Goal: Navigation & Orientation: Find specific page/section

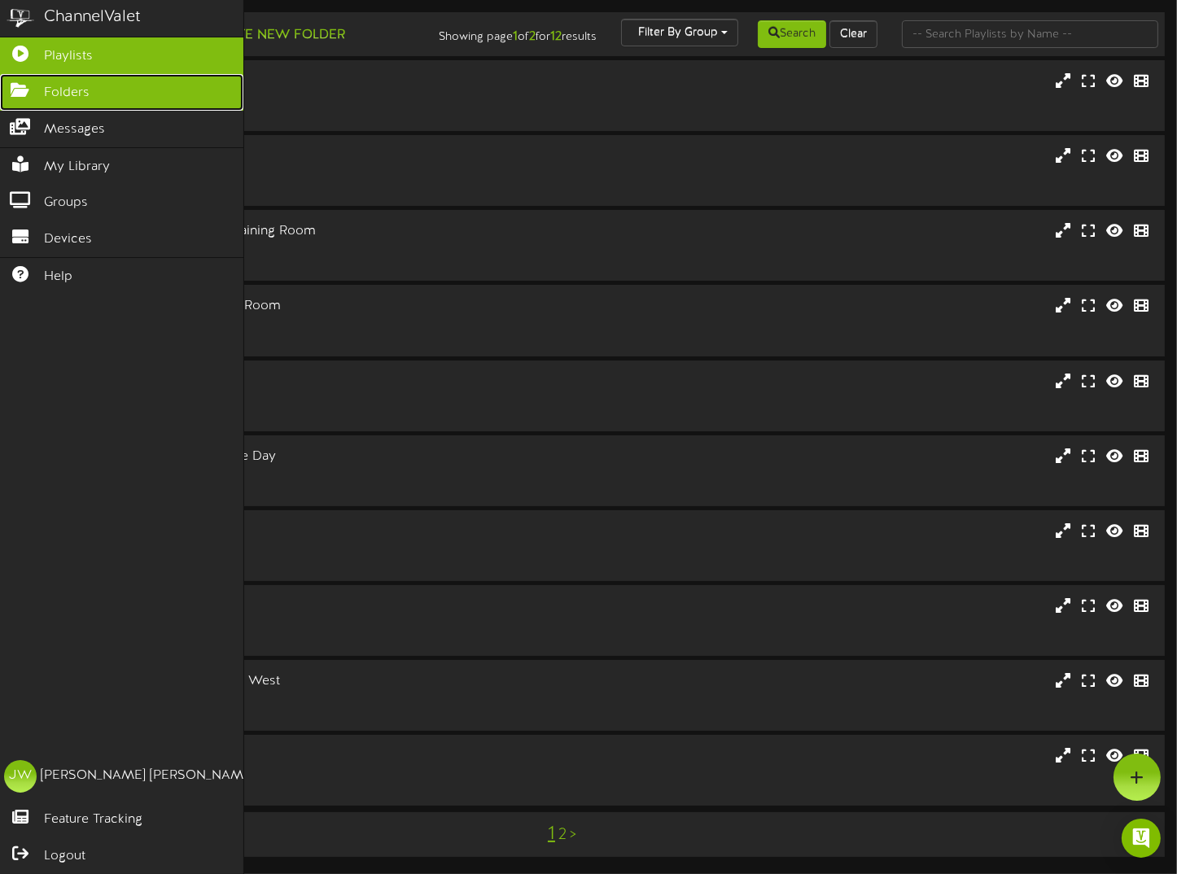
click at [58, 91] on span "Folders" at bounding box center [67, 93] width 46 height 19
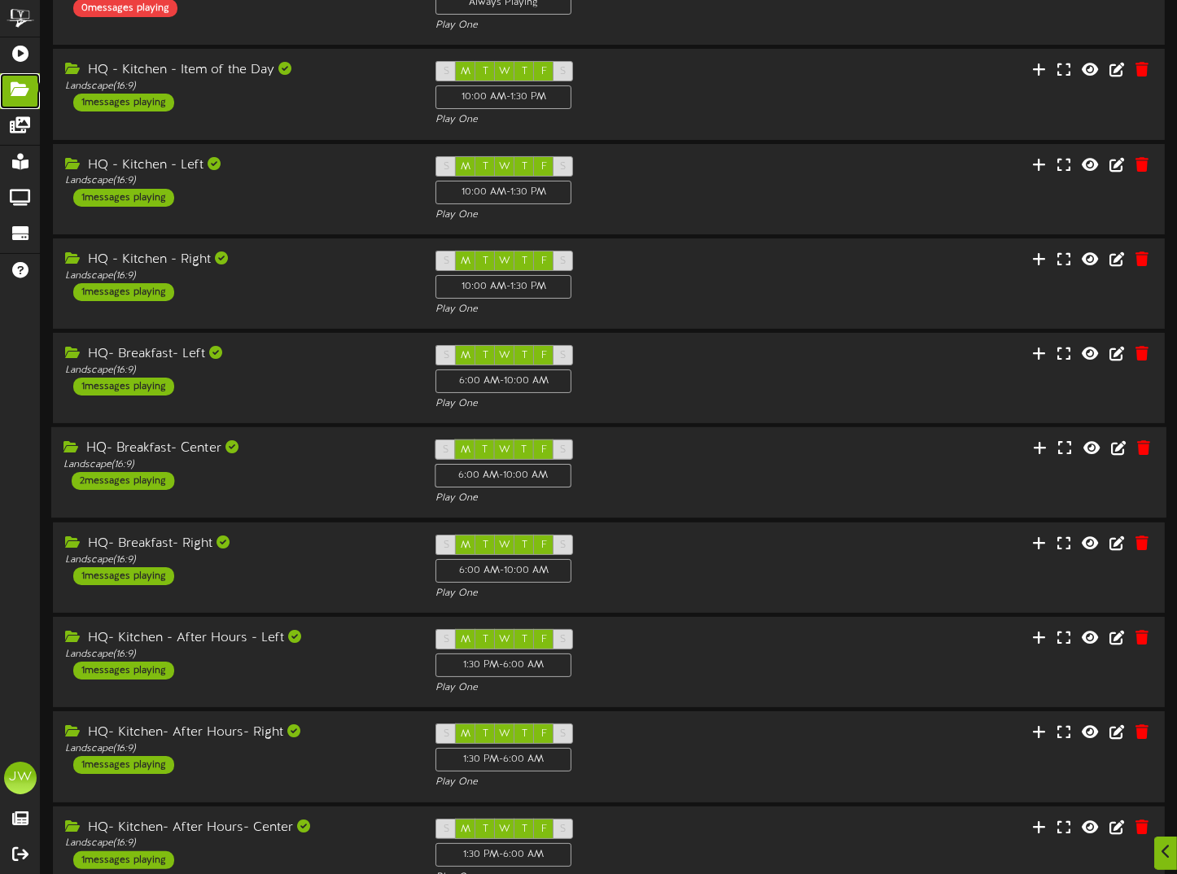
scroll to position [217, 0]
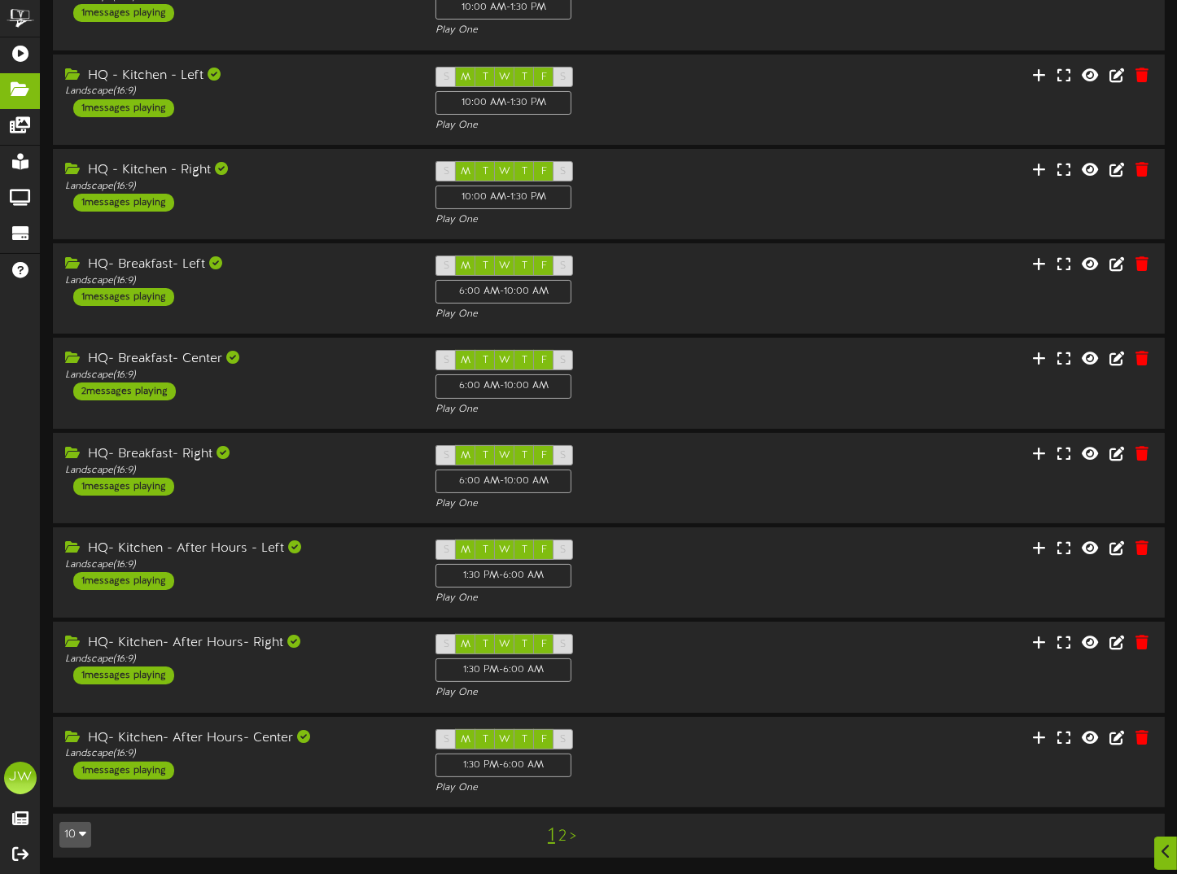
click at [560, 832] on link "2" at bounding box center [562, 837] width 8 height 18
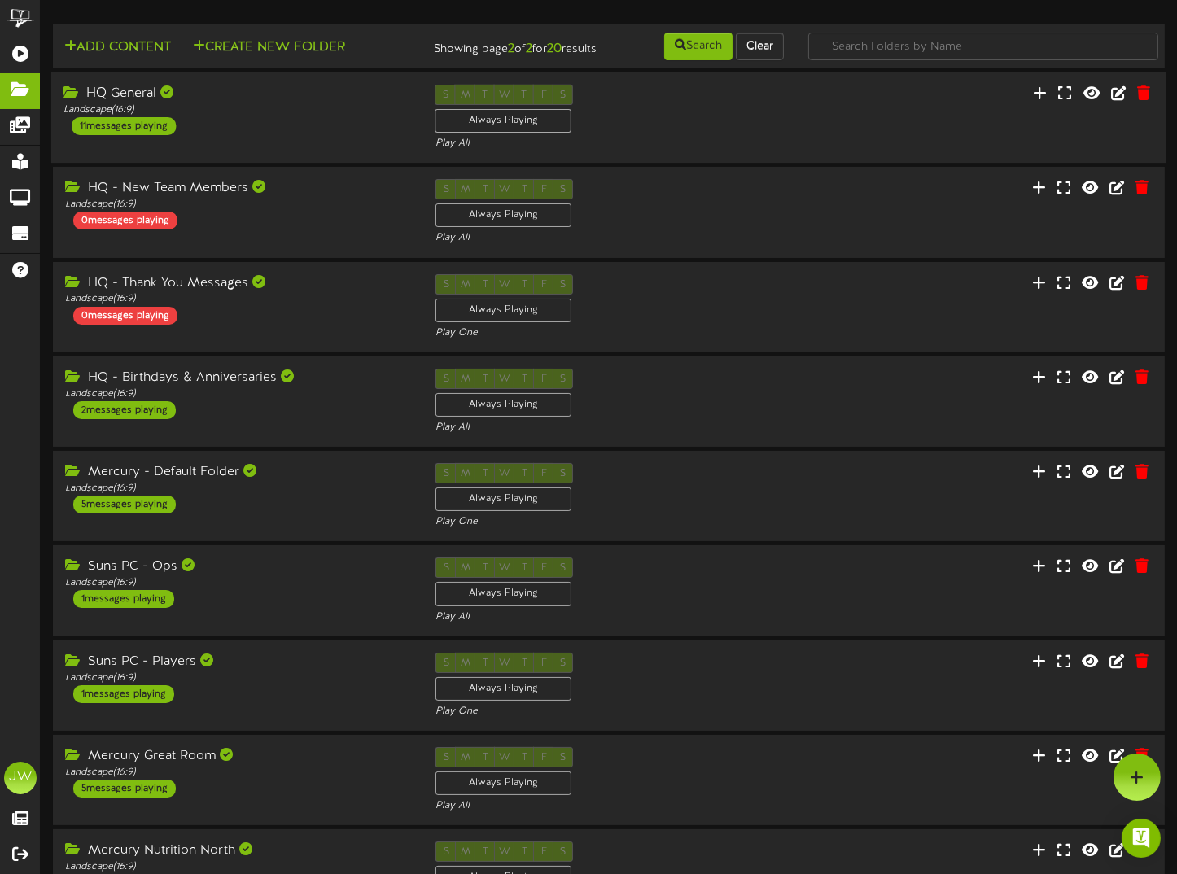
click at [116, 102] on div "HQ General" at bounding box center [236, 94] width 347 height 19
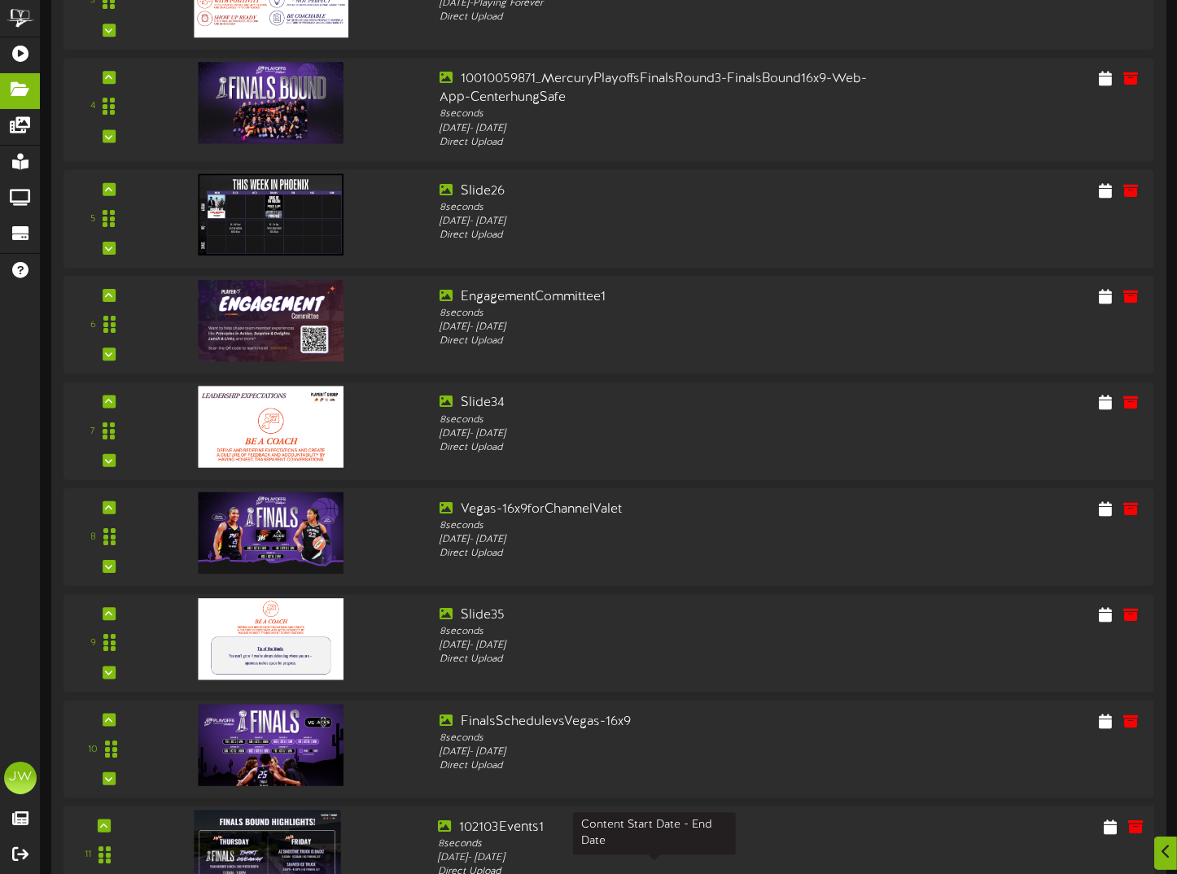
scroll to position [651, 0]
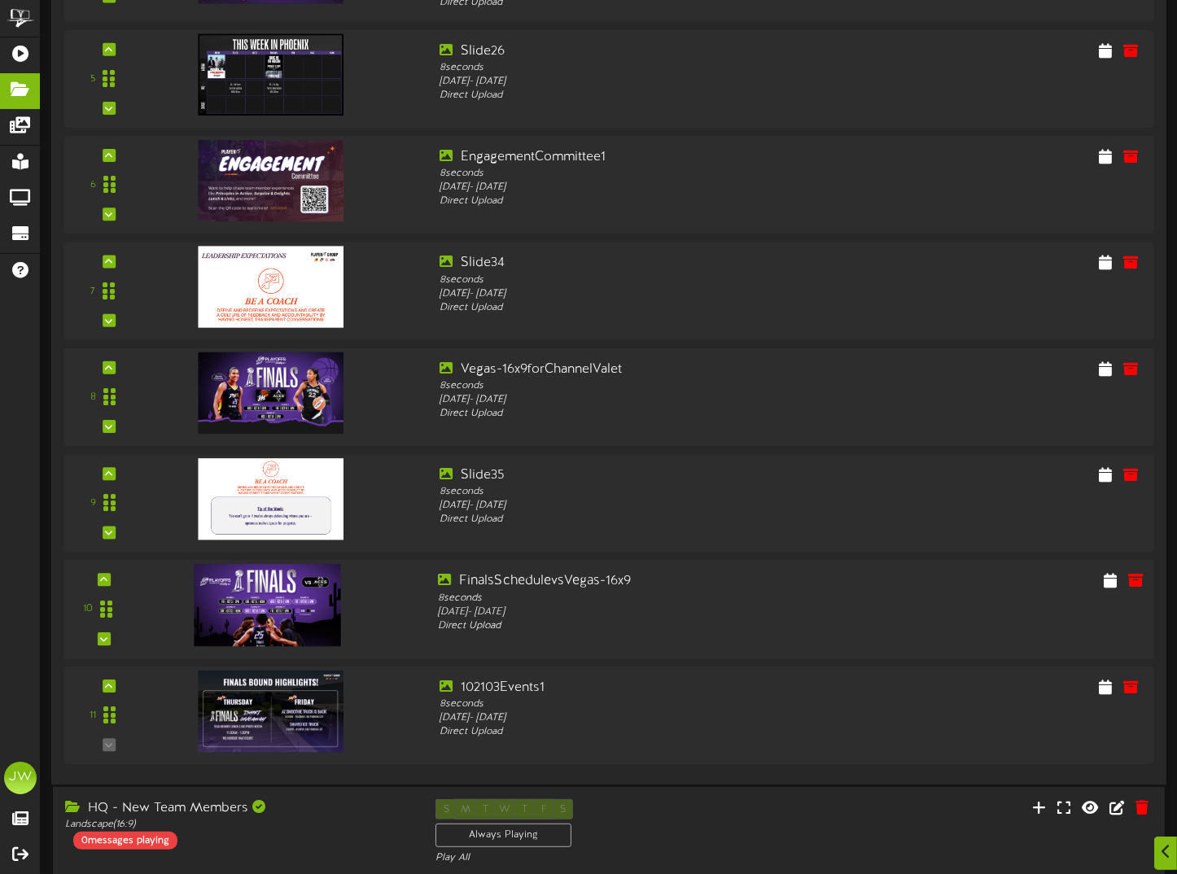
click at [291, 608] on img at bounding box center [267, 605] width 146 height 82
click at [293, 407] on img at bounding box center [267, 393] width 146 height 82
